Goal: Information Seeking & Learning: Learn about a topic

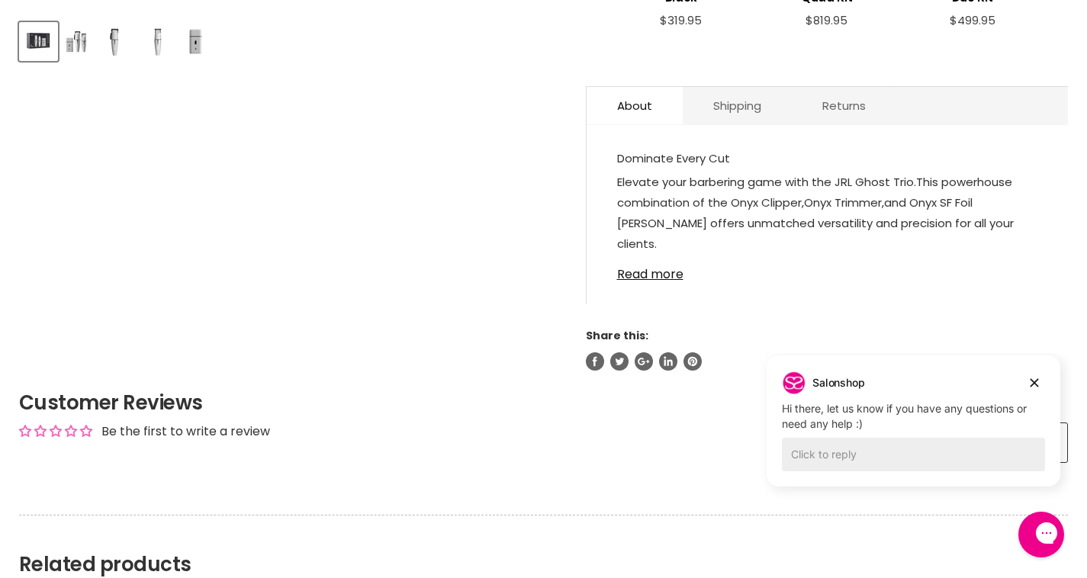
scroll to position [657, 0]
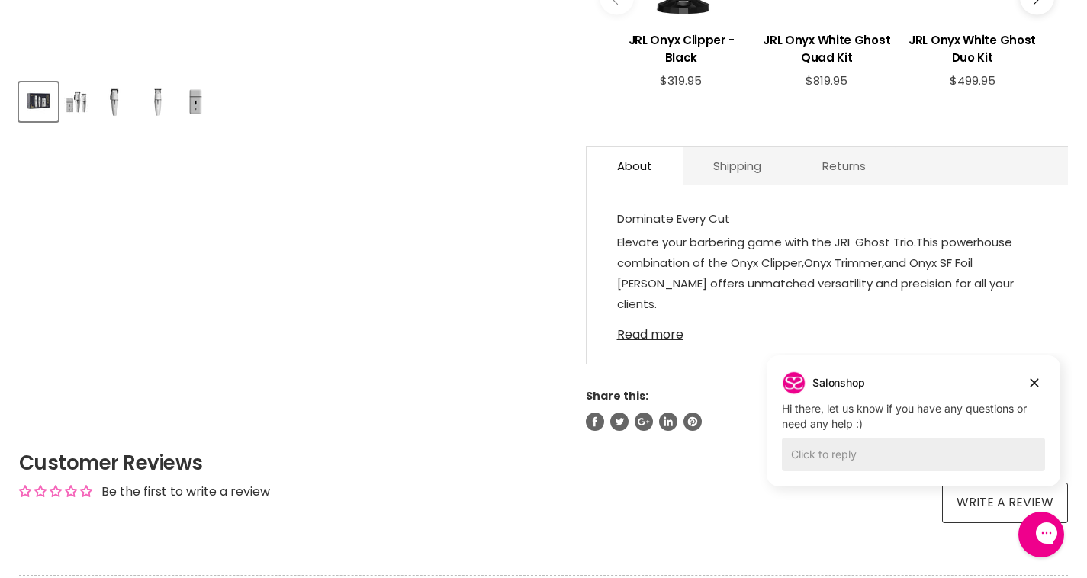
click at [660, 339] on link "Read more" at bounding box center [827, 330] width 421 height 23
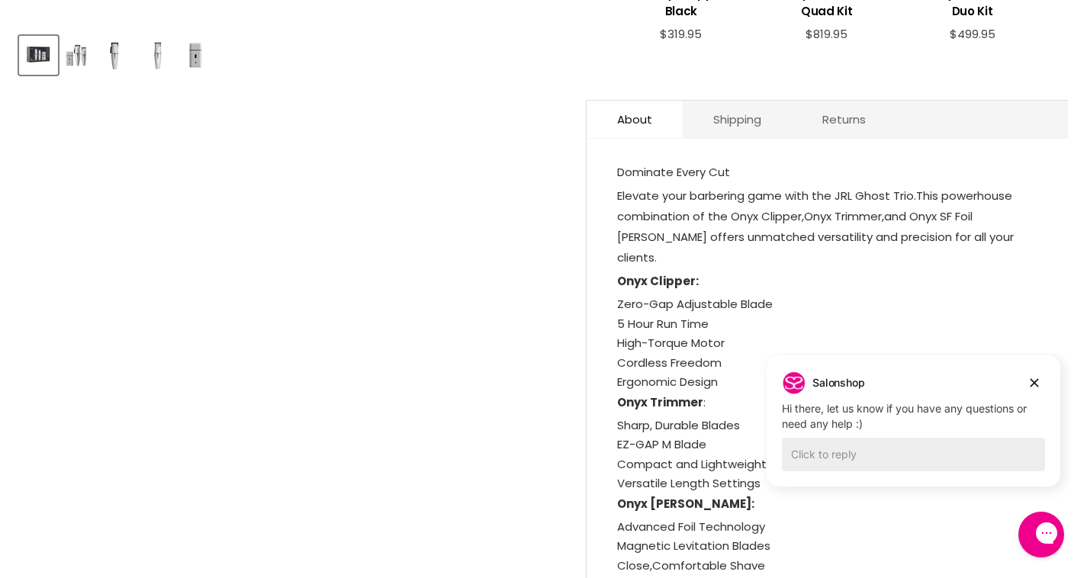
scroll to position [711, 0]
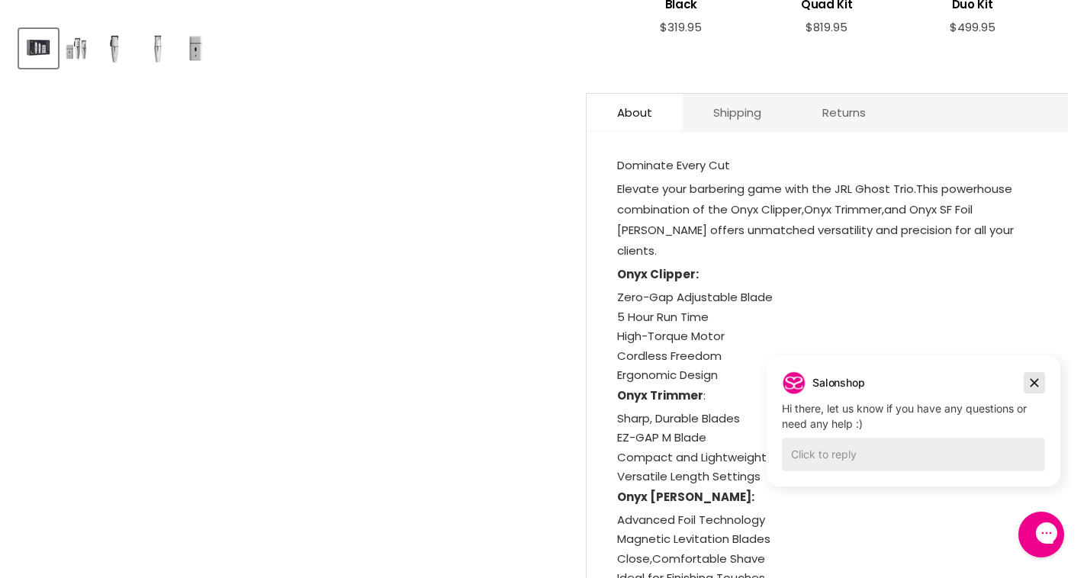
click at [1042, 381] on button "Dismiss campaign" at bounding box center [1033, 382] width 21 height 21
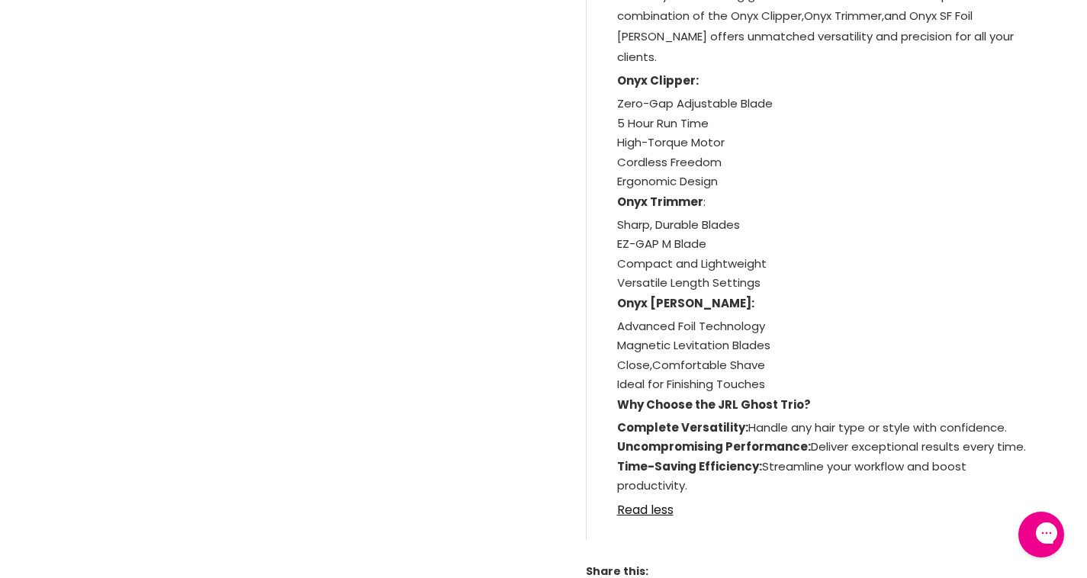
scroll to position [903, 0]
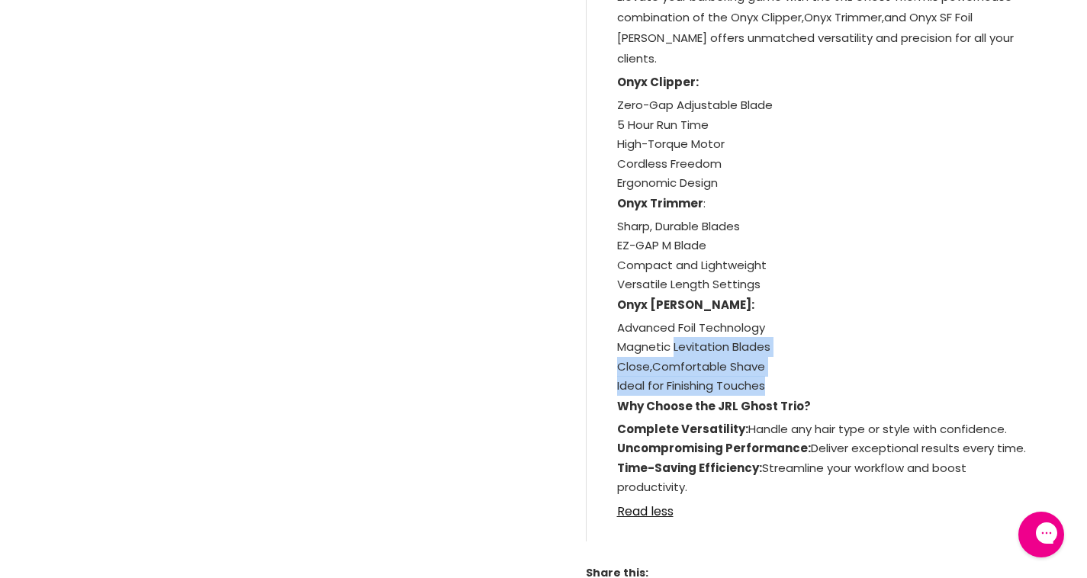
drag, startPoint x: 770, startPoint y: 363, endPoint x: 674, endPoint y: 325, distance: 103.4
click at [674, 325] on ul "Advanced Foil Technology Magnetic Levitation Blades Close, Comfortable Shave Id…" at bounding box center [827, 357] width 421 height 78
click at [674, 339] on span "Magnetic Levitation Blades" at bounding box center [693, 347] width 153 height 16
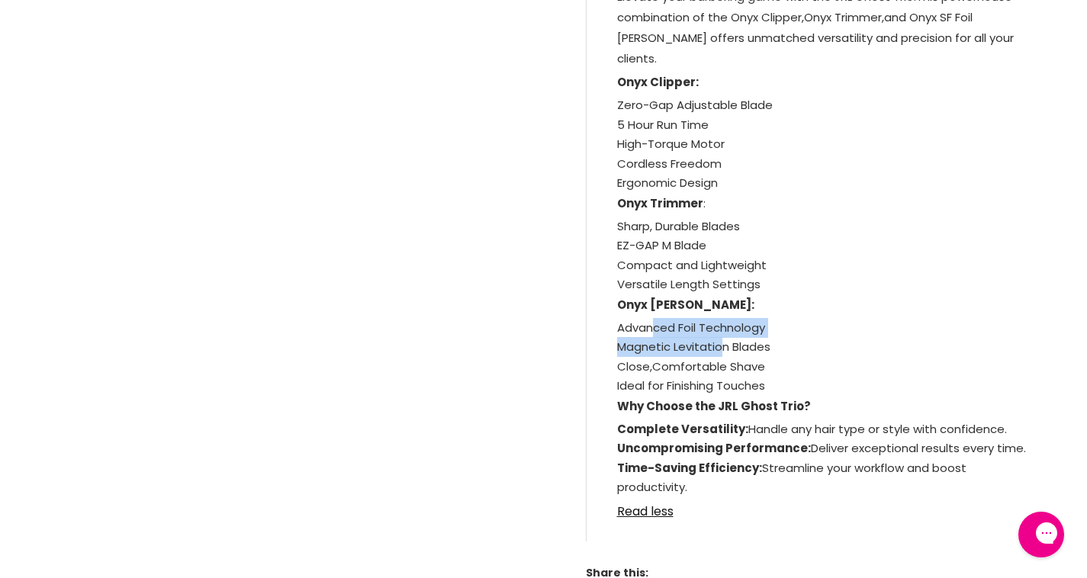
drag, startPoint x: 651, startPoint y: 304, endPoint x: 761, endPoint y: 344, distance: 117.5
click at [761, 344] on ul "Advanced Foil Technology Magnetic Levitation Blades Close, Comfortable Shave Id…" at bounding box center [827, 357] width 421 height 78
click at [761, 358] on span "Comfortable Shave" at bounding box center [708, 366] width 113 height 16
drag, startPoint x: 778, startPoint y: 358, endPoint x: 657, endPoint y: 301, distance: 133.1
click at [657, 318] on ul "Advanced Foil Technology Magnetic Levitation Blades Close, Comfortable Shave Id…" at bounding box center [827, 357] width 421 height 78
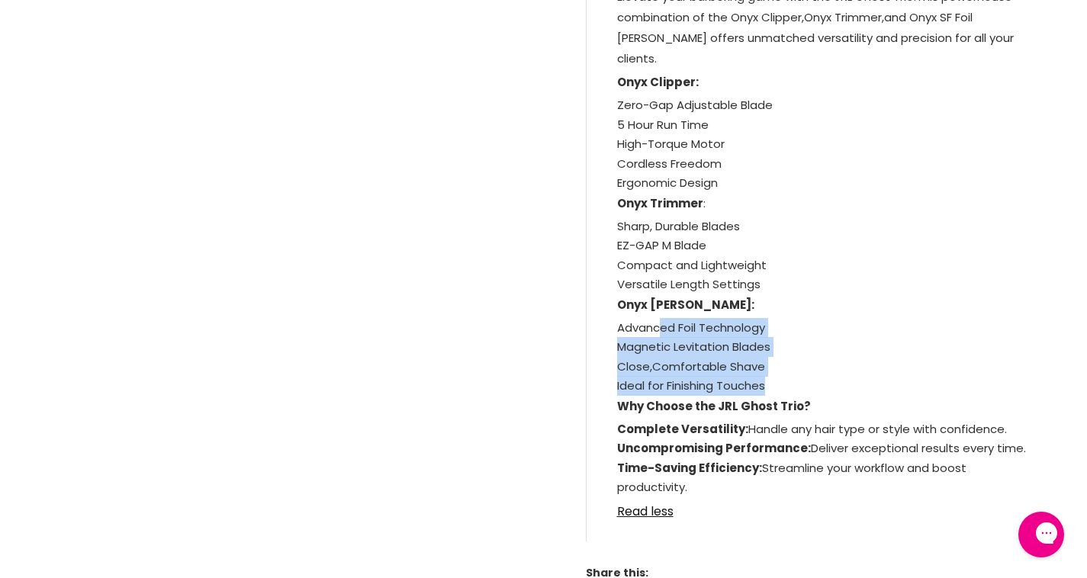
click at [657, 320] on span "Advanced Foil Technology" at bounding box center [691, 328] width 148 height 16
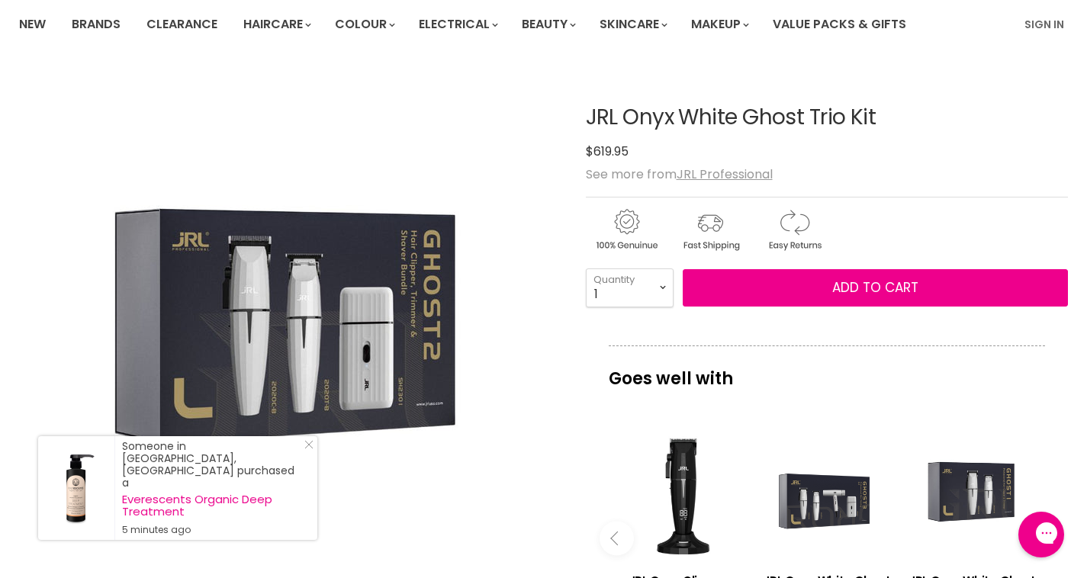
scroll to position [0, 0]
